Goal: Information Seeking & Learning: Learn about a topic

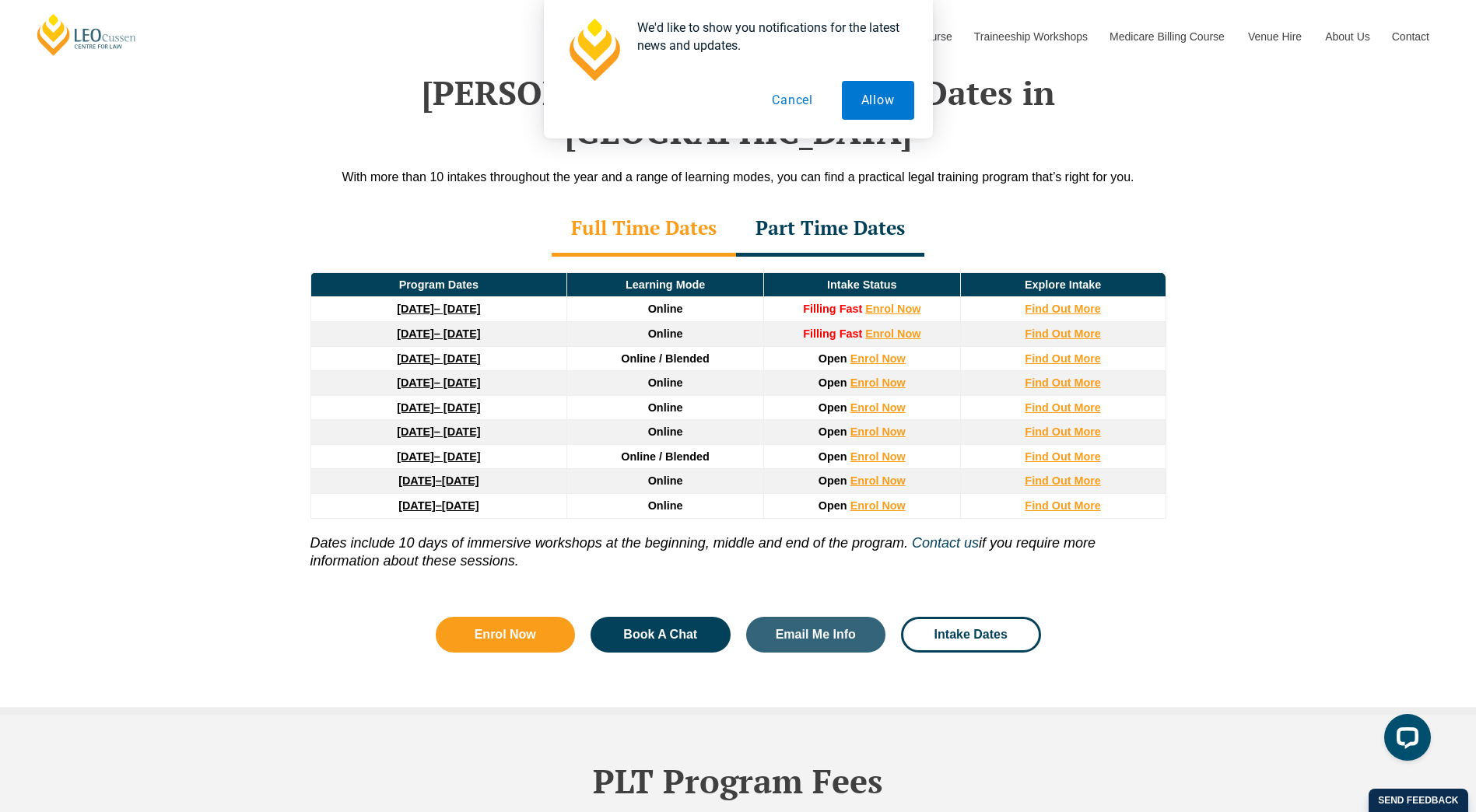
click at [863, 202] on div "Part Time Dates" at bounding box center [830, 229] width 188 height 55
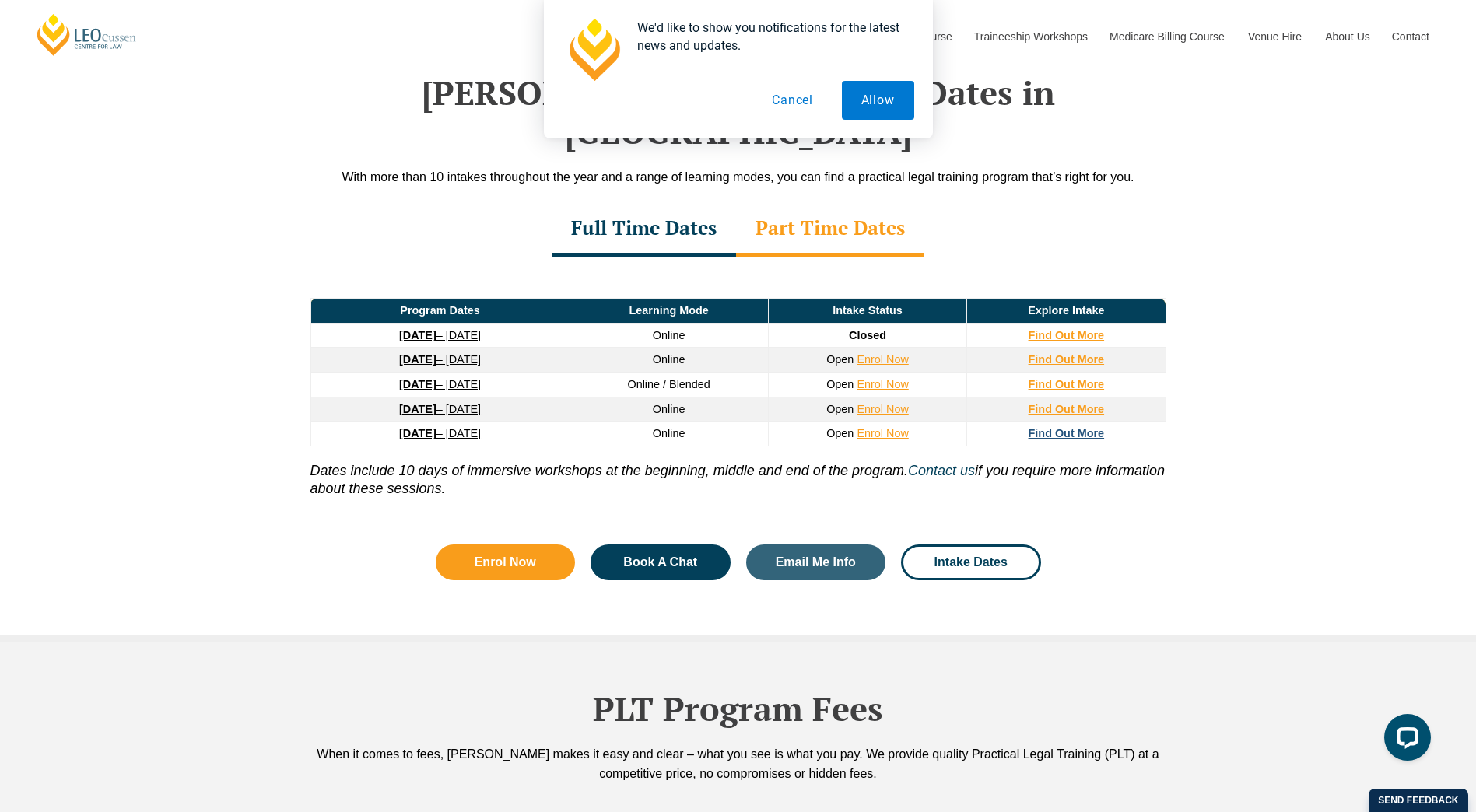
click at [1055, 427] on strong "Find Out More" at bounding box center [1066, 433] width 76 height 13
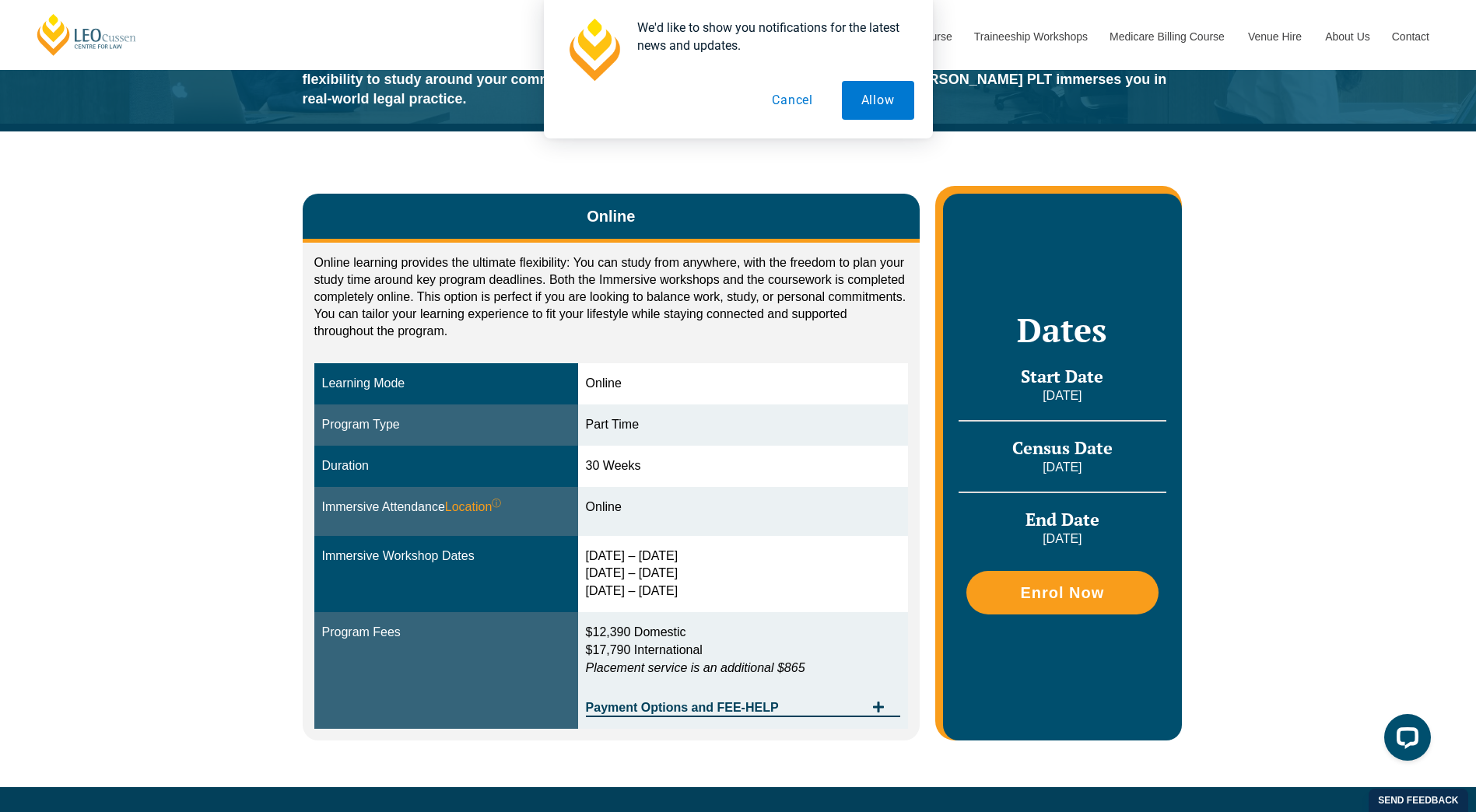
scroll to position [156, 0]
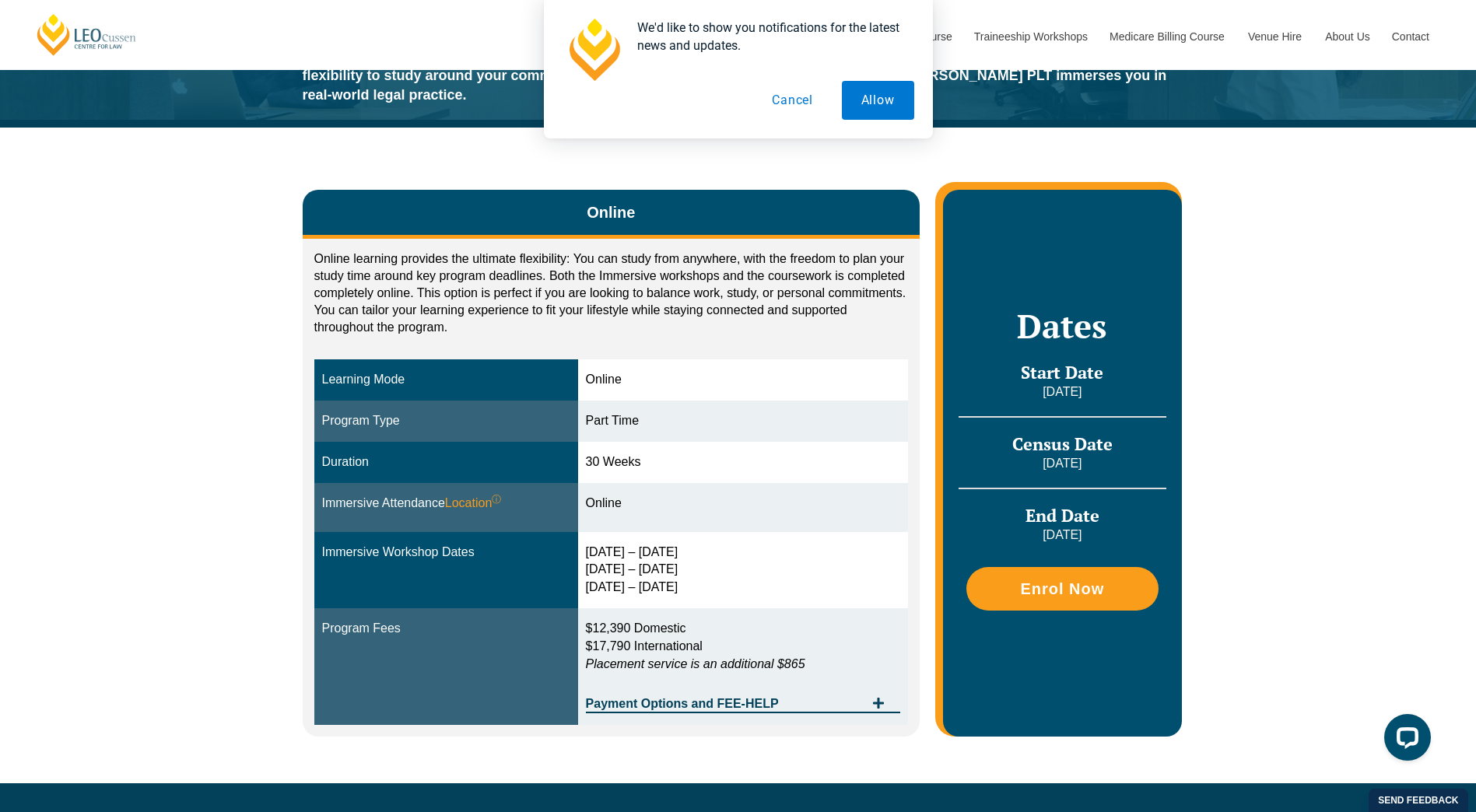
click at [882, 697] on icon "Tabs. Open items with Enter or Space, close with Escape and navigate using the …" at bounding box center [879, 703] width 11 height 11
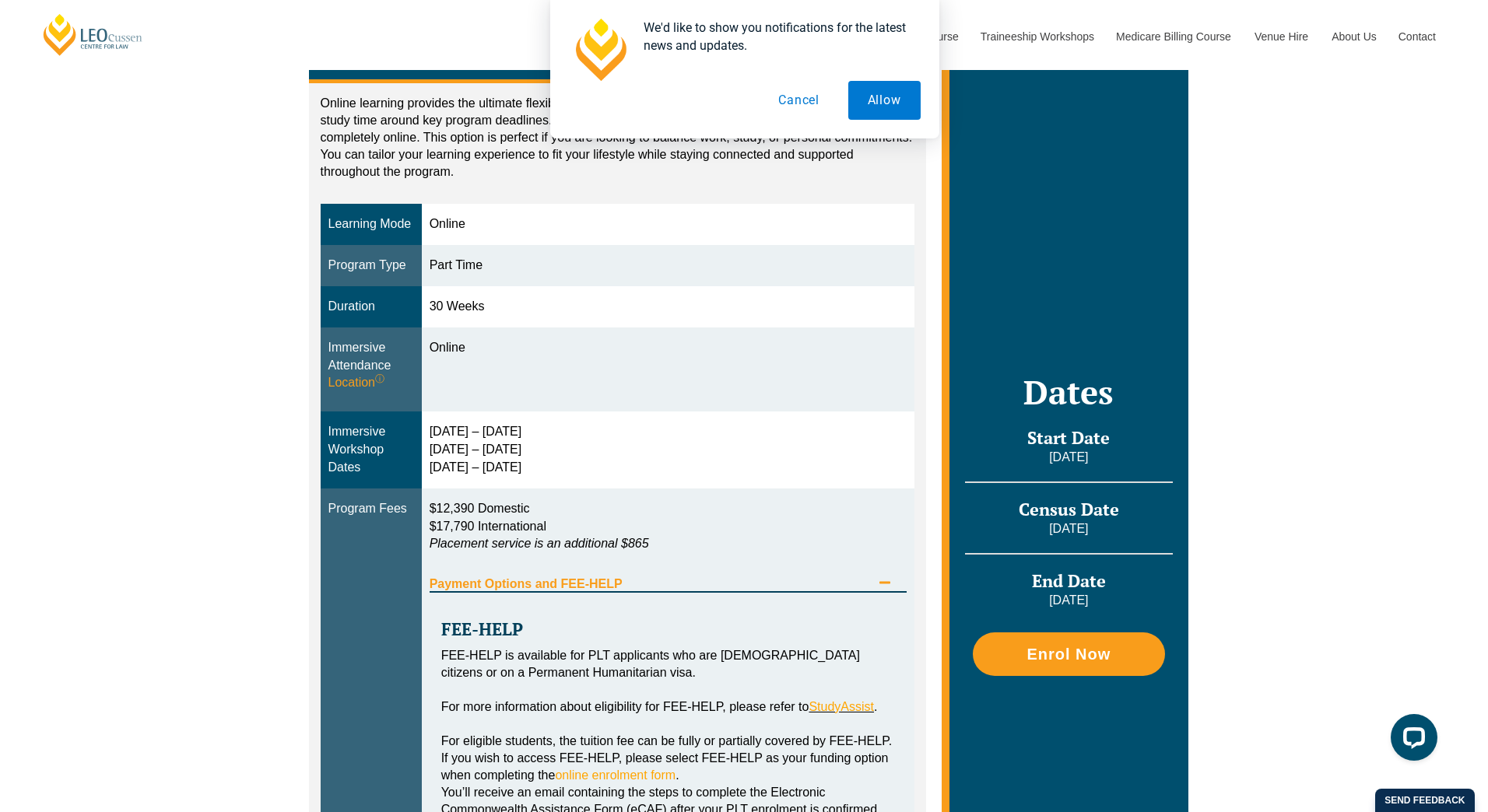
scroll to position [0, 0]
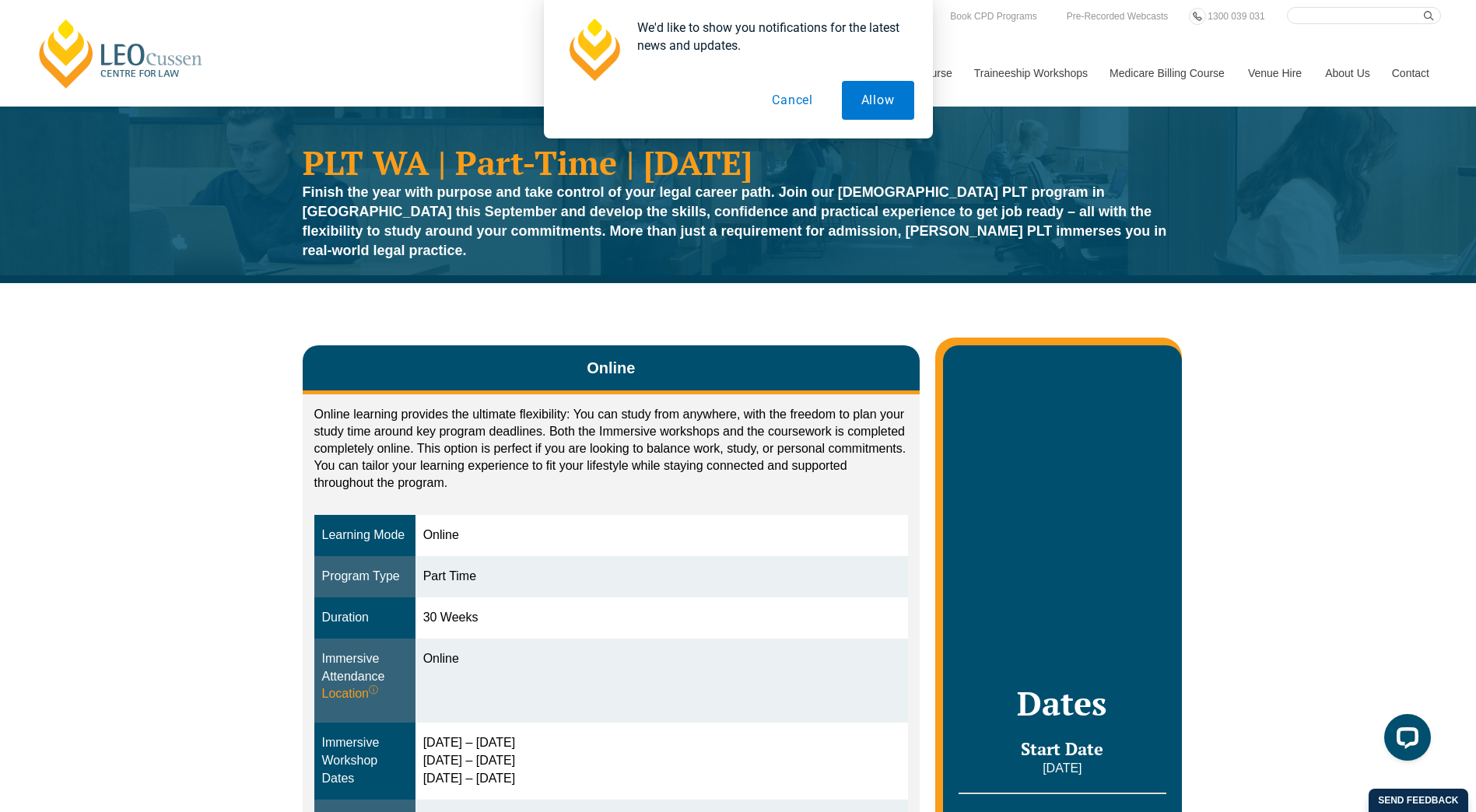
drag, startPoint x: 1229, startPoint y: 387, endPoint x: 1195, endPoint y: 351, distance: 49.5
click at [776, 99] on button "Cancel" at bounding box center [792, 100] width 80 height 39
